Goal: Task Accomplishment & Management: Use online tool/utility

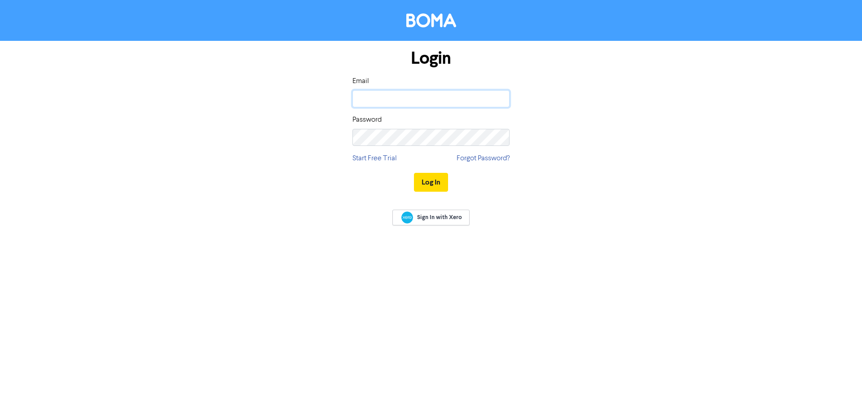
type input "[EMAIL_ADDRESS][DOMAIN_NAME]"
click at [423, 192] on div "Log In" at bounding box center [430, 182] width 157 height 37
click at [425, 187] on button "Log In" at bounding box center [431, 182] width 34 height 19
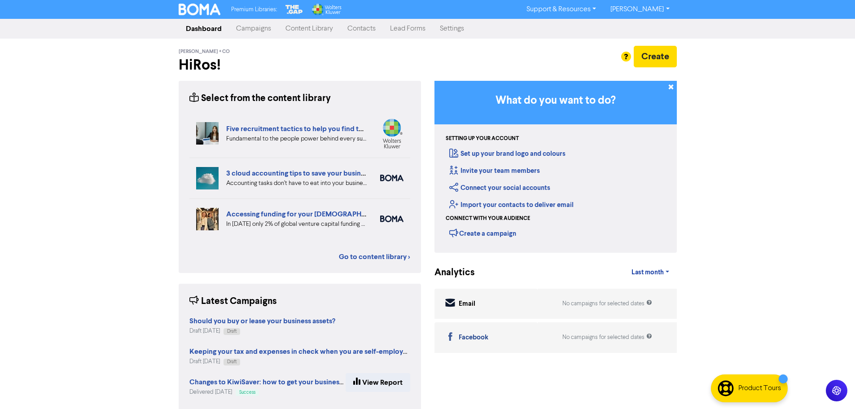
click at [365, 30] on link "Contacts" at bounding box center [361, 29] width 43 height 18
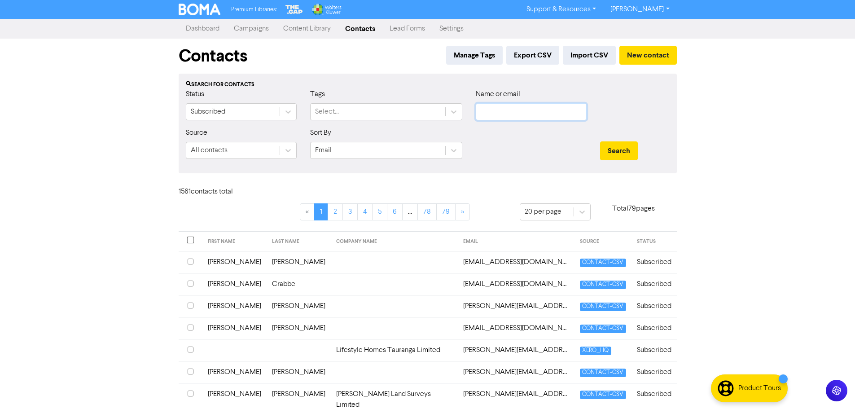
click at [505, 110] on input "text" at bounding box center [531, 111] width 111 height 17
type input "raeco"
click at [600, 141] on button "Search" at bounding box center [619, 150] width 38 height 19
